Goal: Information Seeking & Learning: Find specific fact

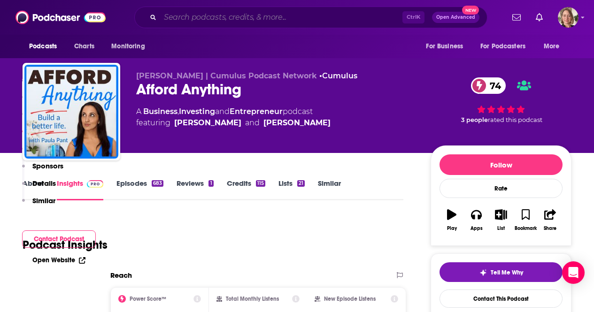
click at [231, 17] on input "Search podcasts, credits, & more..." at bounding box center [281, 17] width 242 height 15
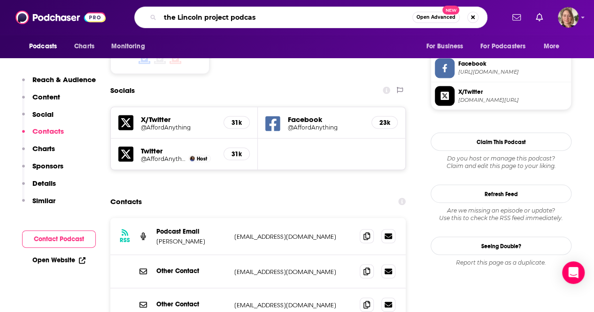
type input "the Lincoln project podcast"
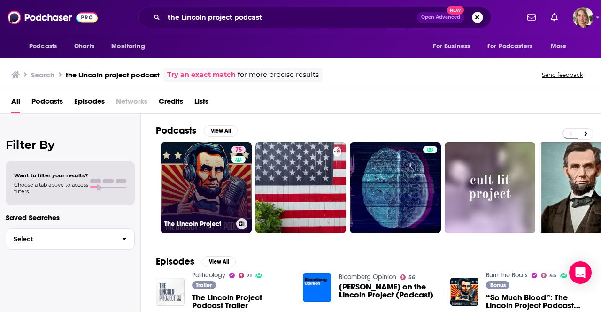
click at [219, 190] on link "75 The Lincoln Project" at bounding box center [206, 187] width 91 height 91
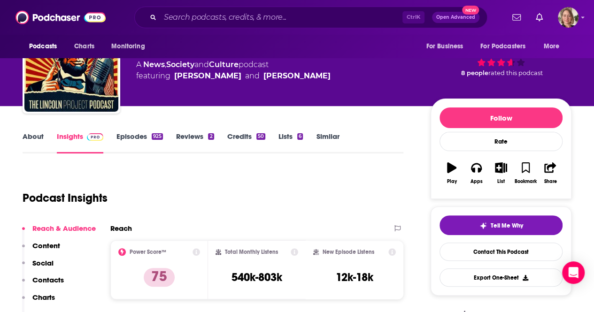
scroll to position [141, 0]
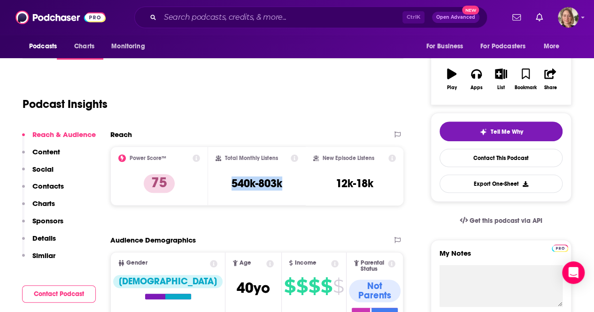
drag, startPoint x: 284, startPoint y: 186, endPoint x: 226, endPoint y: 183, distance: 58.3
click at [226, 183] on div "Total Monthly Listens 540k-803k" at bounding box center [256, 175] width 83 height 43
copy h3 "540k-803k"
